Goal: Task Accomplishment & Management: Complete application form

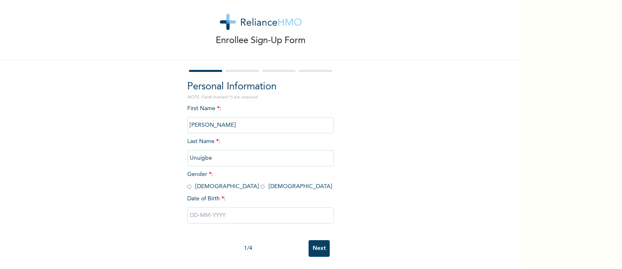
scroll to position [17, 0]
click at [187, 183] on input "radio" at bounding box center [189, 187] width 4 height 8
radio input "true"
click at [202, 211] on input "text" at bounding box center [260, 215] width 146 height 16
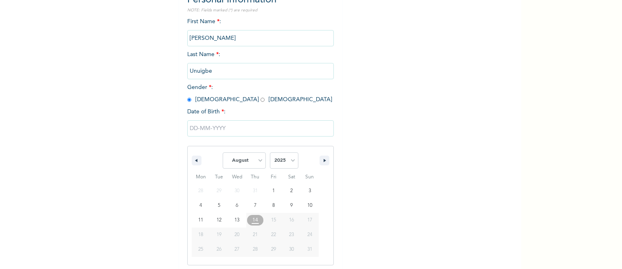
scroll to position [100, 0]
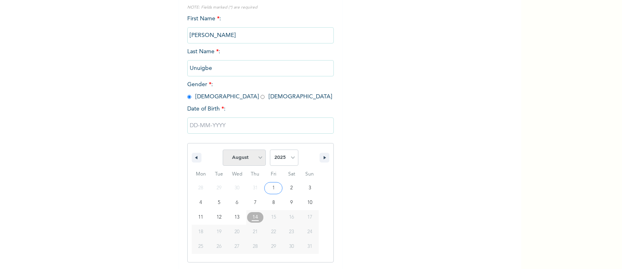
click at [259, 158] on select "January February March April May June July August September October November De…" at bounding box center [244, 158] width 43 height 16
select select "1"
click at [223, 150] on select "January February March April May June July August September October November De…" at bounding box center [244, 158] width 43 height 16
click at [290, 158] on select "2025 2024 2023 2022 2021 2020 2019 2018 2017 2016 2015 2014 2013 2012 2011 2010…" at bounding box center [284, 158] width 28 height 16
select select "1988"
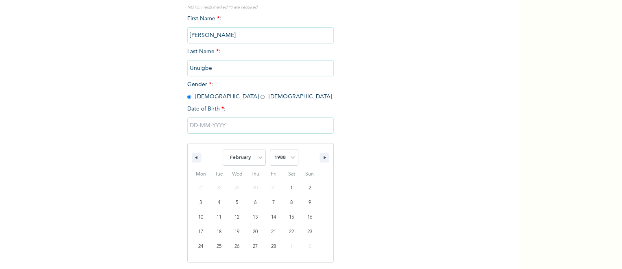
click at [270, 150] on select "2025 2024 2023 2022 2021 2020 2019 2018 2017 2016 2015 2014 2013 2012 2011 2010…" at bounding box center [284, 158] width 28 height 16
type input "[DATE]"
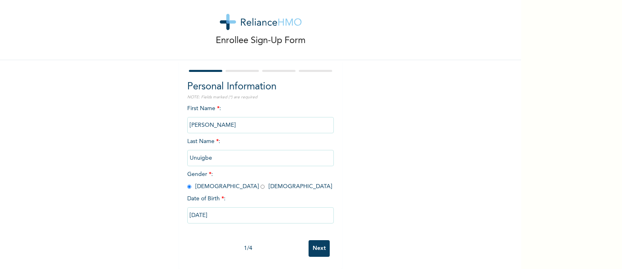
scroll to position [17, 0]
click at [208, 214] on input "[DATE]" at bounding box center [260, 215] width 146 height 16
select select "1"
select select "1988"
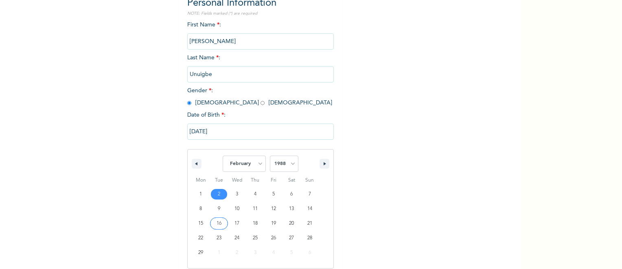
scroll to position [100, 0]
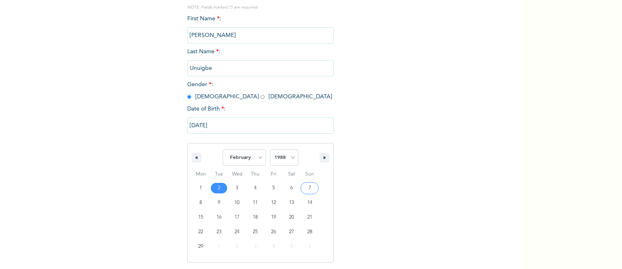
type input "[DATE]"
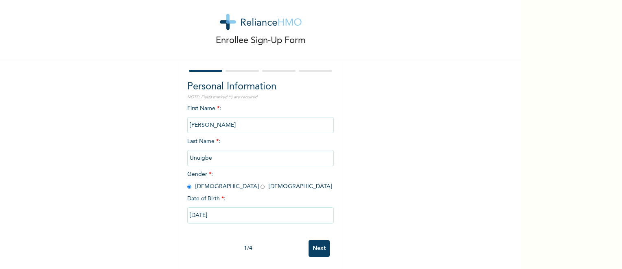
click at [202, 211] on input "[DATE]" at bounding box center [260, 215] width 146 height 16
select select "1"
select select "1988"
click at [212, 123] on input "[PERSON_NAME]" at bounding box center [260, 125] width 146 height 16
click at [406, 98] on div "Enrollee Sign-Up Form Personal Information NOTE: Fields marked (*) are required…" at bounding box center [260, 129] width 521 height 280
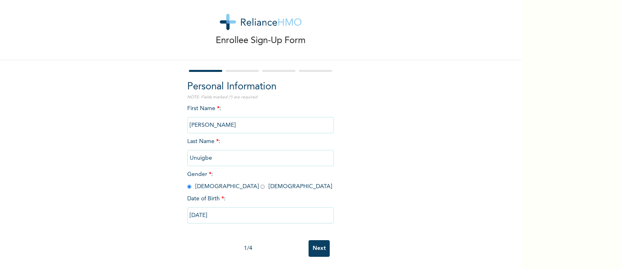
click at [319, 240] on input "Next" at bounding box center [318, 248] width 21 height 17
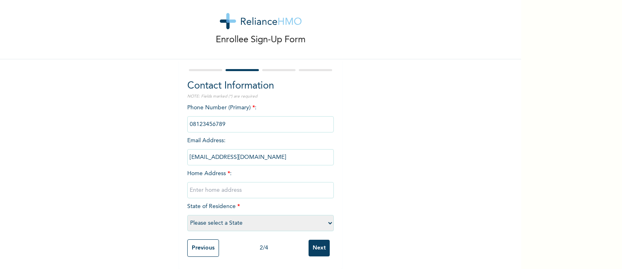
click at [224, 118] on input "phone" at bounding box center [260, 124] width 146 height 16
drag, startPoint x: 224, startPoint y: 118, endPoint x: 164, endPoint y: 121, distance: 59.5
click at [164, 121] on div "Enrollee Sign-Up Form Contact Information NOTE: Fields marked (*) are required …" at bounding box center [260, 129] width 521 height 281
click at [233, 122] on input "phone" at bounding box center [260, 124] width 146 height 16
drag, startPoint x: 229, startPoint y: 120, endPoint x: 120, endPoint y: 117, distance: 109.1
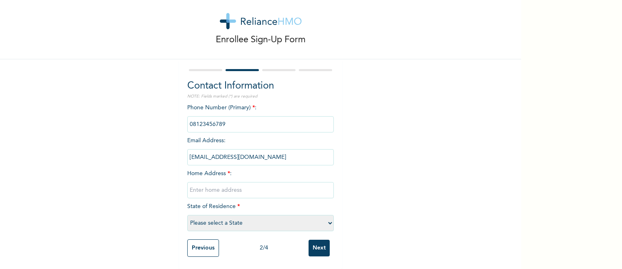
click at [120, 117] on div "Enrollee Sign-Up Form Contact Information NOTE: Fields marked (*) are required …" at bounding box center [260, 129] width 521 height 281
click at [373, 113] on div "Enrollee Sign-Up Form Contact Information NOTE: Fields marked (*) are required …" at bounding box center [260, 129] width 521 height 281
click at [233, 117] on input "phone" at bounding box center [260, 124] width 146 height 16
drag, startPoint x: 229, startPoint y: 119, endPoint x: 130, endPoint y: 116, distance: 99.3
click at [130, 116] on div "Enrollee Sign-Up Form Contact Information NOTE: Fields marked (*) are required …" at bounding box center [260, 129] width 521 height 281
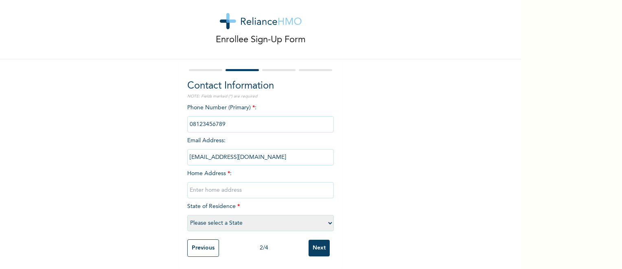
click at [350, 148] on div "Enrollee Sign-Up Form Contact Information NOTE: Fields marked (*) are required …" at bounding box center [260, 129] width 521 height 281
click at [381, 125] on div "Enrollee Sign-Up Form Contact Information NOTE: Fields marked (*) are required …" at bounding box center [260, 129] width 521 height 281
click at [220, 121] on input "phone" at bounding box center [260, 124] width 146 height 16
drag, startPoint x: 230, startPoint y: 123, endPoint x: 124, endPoint y: 116, distance: 106.8
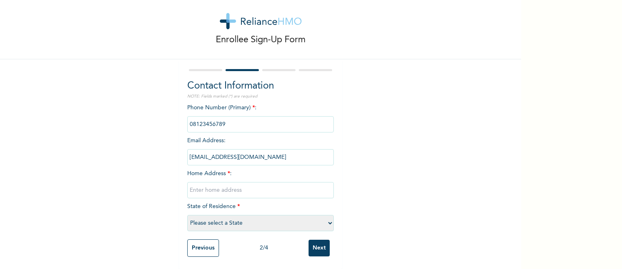
click at [126, 116] on div "Enrollee Sign-Up Form Contact Information NOTE: Fields marked (*) are required …" at bounding box center [260, 129] width 521 height 281
click at [233, 186] on input "text" at bounding box center [260, 190] width 146 height 16
click at [327, 219] on select "Please select a State [PERSON_NAME] (FCT) [PERSON_NAME] Ibom [GEOGRAPHIC_DATA] …" at bounding box center [260, 223] width 146 height 16
select select "10"
click at [187, 215] on select "Please select a State [PERSON_NAME] (FCT) [PERSON_NAME] Ibom [GEOGRAPHIC_DATA] …" at bounding box center [260, 223] width 146 height 16
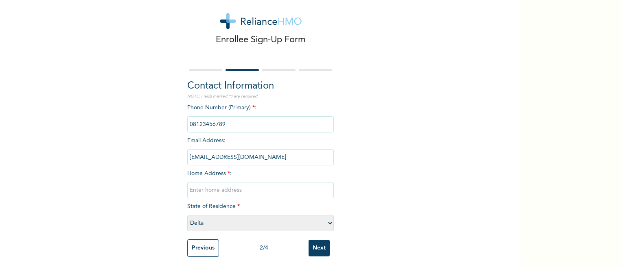
click at [233, 185] on input "text" at bounding box center [260, 190] width 146 height 16
type input "1"
type input "[PERSON_NAME] Street, Of Ogbimi Drive, Sapele"
click at [318, 244] on input "Next" at bounding box center [318, 248] width 21 height 17
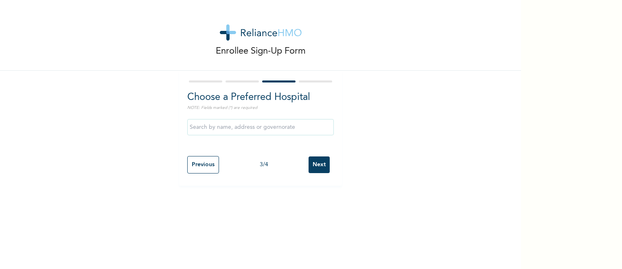
scroll to position [0, 0]
click at [314, 126] on input "text" at bounding box center [260, 127] width 146 height 16
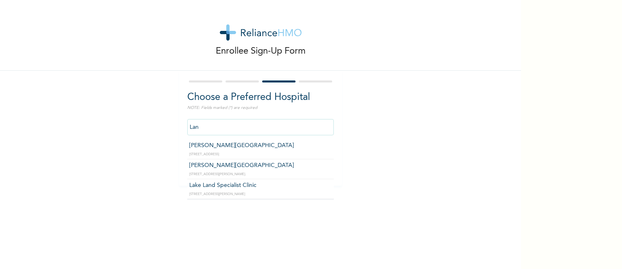
type input "[PERSON_NAME][GEOGRAPHIC_DATA]"
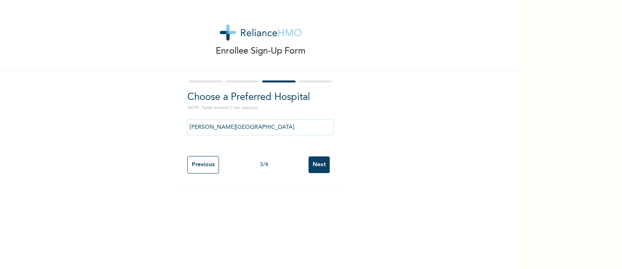
click at [317, 163] on input "Next" at bounding box center [318, 165] width 21 height 17
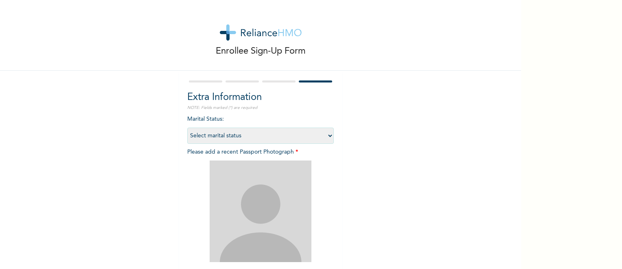
click at [327, 133] on select "Select marital status [DEMOGRAPHIC_DATA] Married [DEMOGRAPHIC_DATA] Widow/[DEMO…" at bounding box center [260, 136] width 146 height 16
select select "2"
click at [187, 128] on select "Select marital status [DEMOGRAPHIC_DATA] Married [DEMOGRAPHIC_DATA] Widow/[DEMO…" at bounding box center [260, 136] width 146 height 16
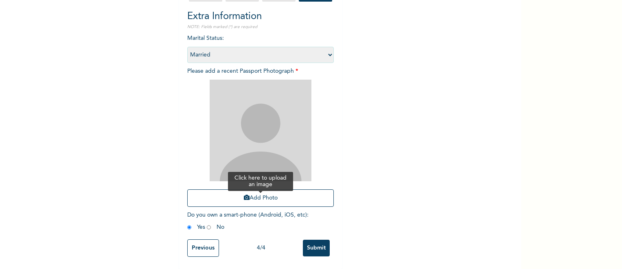
click at [262, 190] on button "Add Photo" at bounding box center [260, 198] width 146 height 17
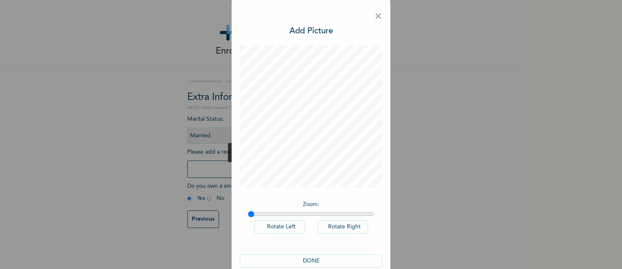
scroll to position [0, 0]
click at [331, 264] on button "DONE" at bounding box center [311, 261] width 142 height 13
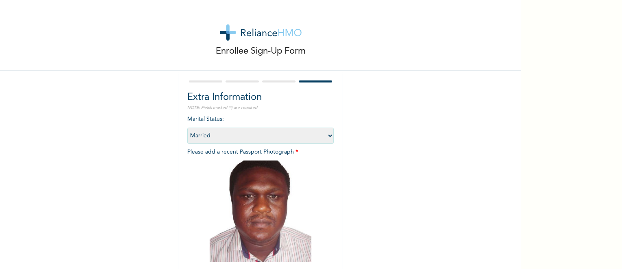
scroll to position [87, 0]
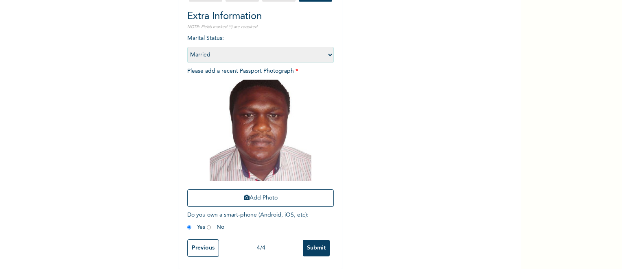
click at [200, 222] on span "Do you own a smart-phone (Android, iOS, etc) : Yes No" at bounding box center [247, 221] width 121 height 18
click at [187, 224] on input "radio" at bounding box center [189, 228] width 4 height 8
click at [207, 224] on input "radio" at bounding box center [209, 228] width 4 height 8
radio input "true"
click at [189, 223] on span "Do you own a smart-phone (Android, iOS, etc) : Yes No" at bounding box center [247, 221] width 121 height 18
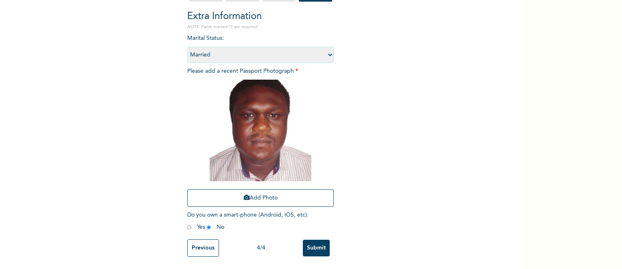
click at [187, 224] on input "radio" at bounding box center [189, 228] width 4 height 8
radio input "true"
click at [199, 246] on input "Previous" at bounding box center [203, 248] width 32 height 17
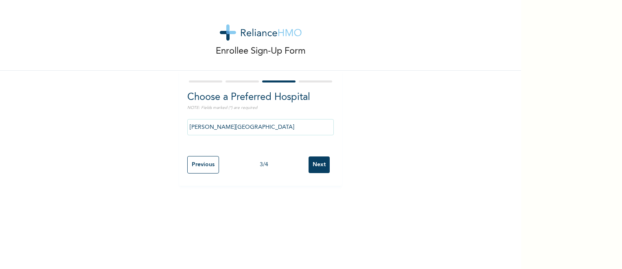
scroll to position [0, 0]
click at [199, 246] on div "Enrollee Sign-Up Form Choose a Preferred Hospital NOTE: Fields marked (*) are r…" at bounding box center [260, 134] width 521 height 269
click at [201, 162] on input "Previous" at bounding box center [203, 164] width 32 height 17
select select "10"
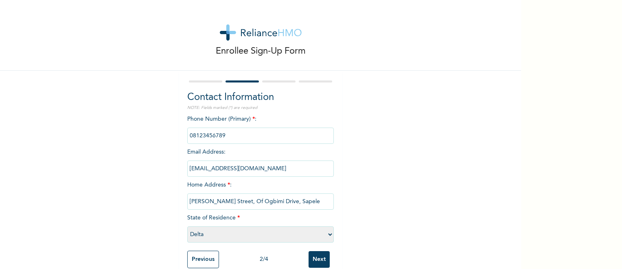
click at [221, 139] on input "phone" at bounding box center [260, 136] width 146 height 16
drag, startPoint x: 221, startPoint y: 134, endPoint x: 184, endPoint y: 137, distance: 37.2
click at [187, 137] on input "phone" at bounding box center [260, 136] width 146 height 16
click at [275, 140] on input "phone" at bounding box center [260, 136] width 146 height 16
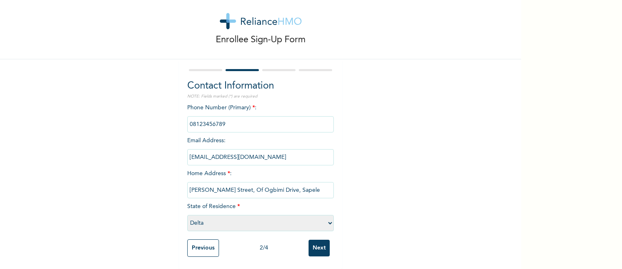
scroll to position [17, 0]
click at [196, 244] on input "Previous" at bounding box center [203, 248] width 32 height 17
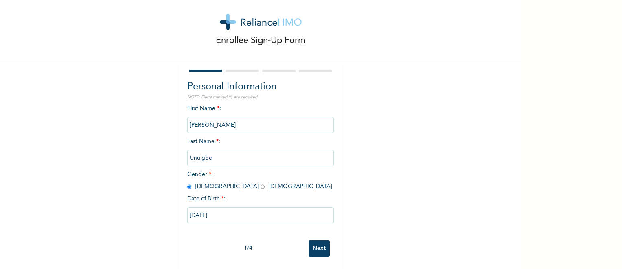
click at [318, 245] on input "Next" at bounding box center [318, 248] width 21 height 17
select select "10"
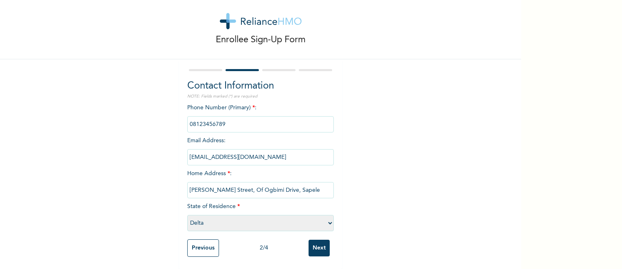
click at [318, 245] on input "Next" at bounding box center [318, 248] width 21 height 17
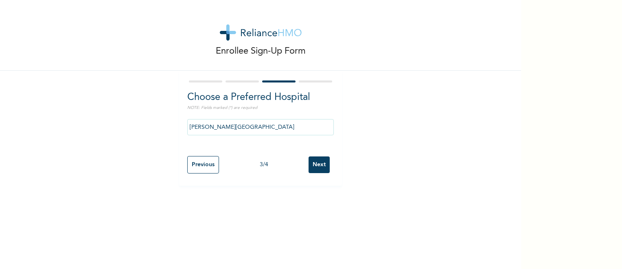
scroll to position [0, 0]
click at [320, 170] on input "Next" at bounding box center [318, 165] width 21 height 17
select select "2"
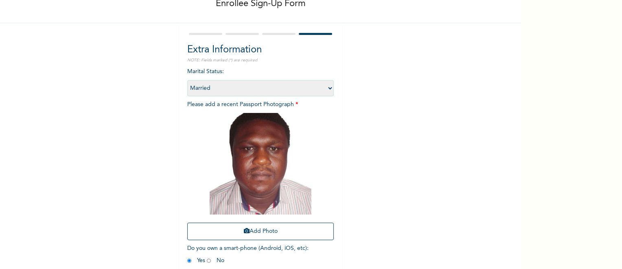
scroll to position [87, 0]
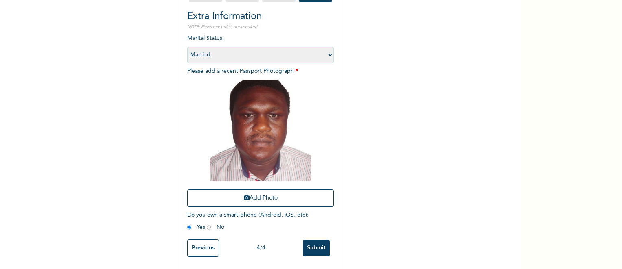
click at [325, 49] on select "Select marital status [DEMOGRAPHIC_DATA] Married [DEMOGRAPHIC_DATA] Widow/[DEMO…" at bounding box center [260, 55] width 146 height 16
click at [187, 47] on select "Select marital status [DEMOGRAPHIC_DATA] Married [DEMOGRAPHIC_DATA] Widow/[DEMO…" at bounding box center [260, 55] width 146 height 16
click at [314, 242] on input "Submit" at bounding box center [316, 248] width 27 height 17
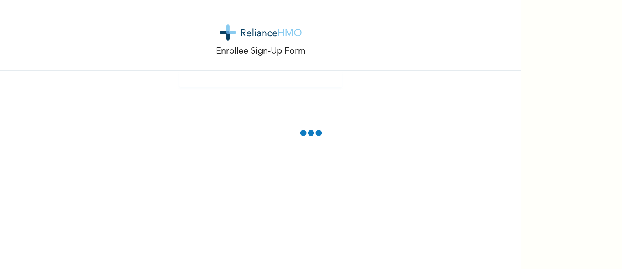
scroll to position [0, 0]
